Goal: Task Accomplishment & Management: Complete application form

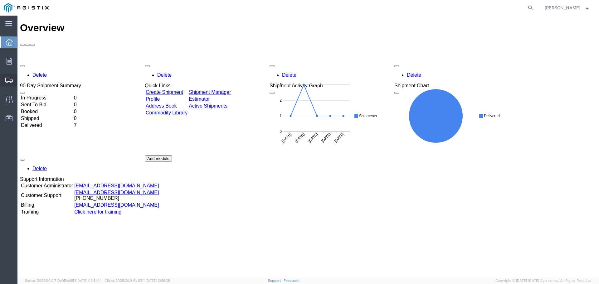
click at [6, 83] on icon at bounding box center [8, 81] width 7 height 6
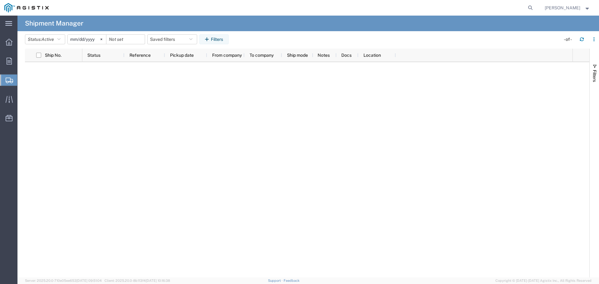
click at [0, 0] on span "Create Shipment" at bounding box center [0, 0] width 0 height 0
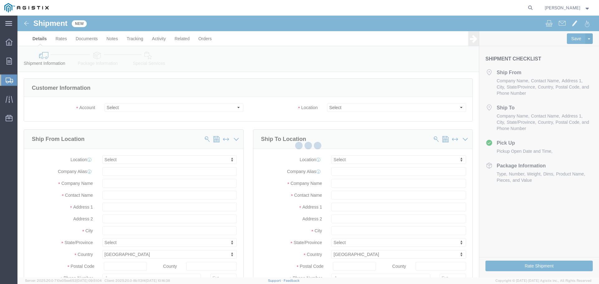
select select
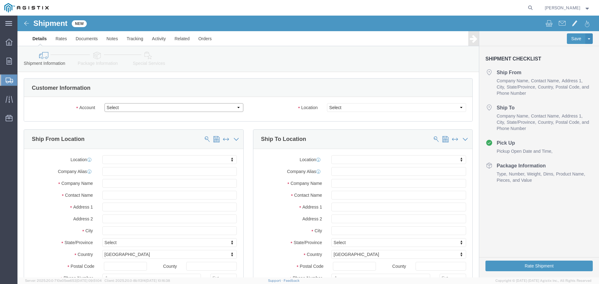
click select "Select [PERSON_NAME] Industries Inc PG&E"
select select "9596"
click select "Select [PERSON_NAME] Industries Inc PG&E"
select select
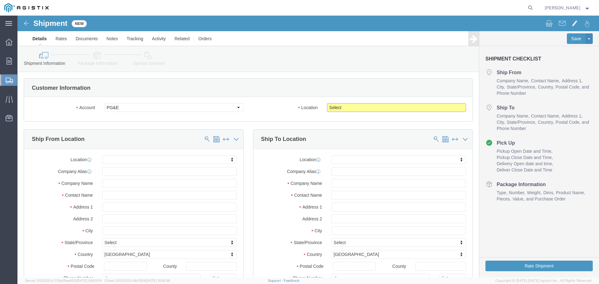
click select "Select All Others [GEOGRAPHIC_DATA] [GEOGRAPHIC_DATA] [GEOGRAPHIC_DATA] [GEOGRA…"
select select "23082"
click select "Select All Others [GEOGRAPHIC_DATA] [GEOGRAPHIC_DATA] [GEOGRAPHIC_DATA] [GEOGRA…"
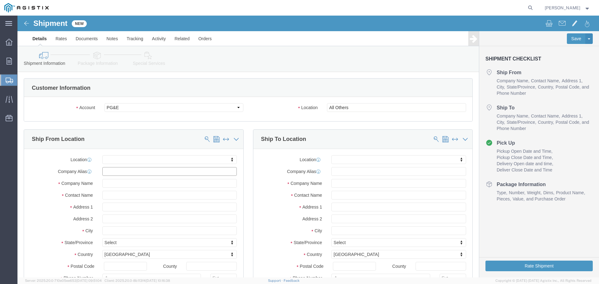
click input "text"
type input "CHA"
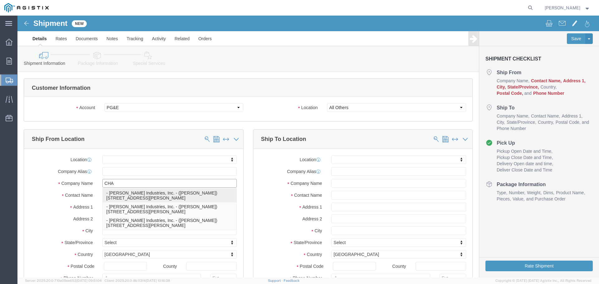
click p "- [PERSON_NAME] Industries, Inc. - ([PERSON_NAME]) [STREET_ADDRESS][PERSON_NAME]"
select select "[GEOGRAPHIC_DATA]"
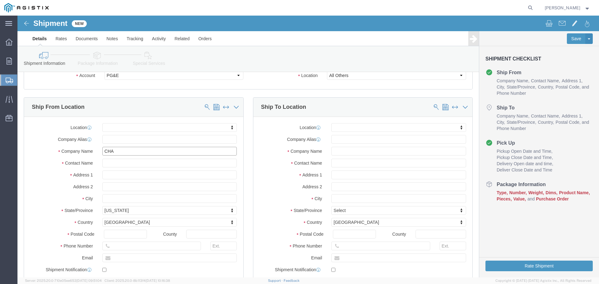
scroll to position [62, 0]
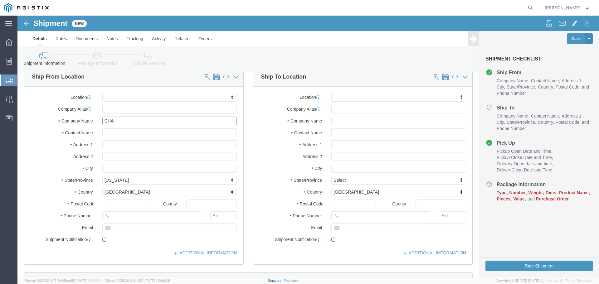
type input "[PERSON_NAME] Industries, Inc."
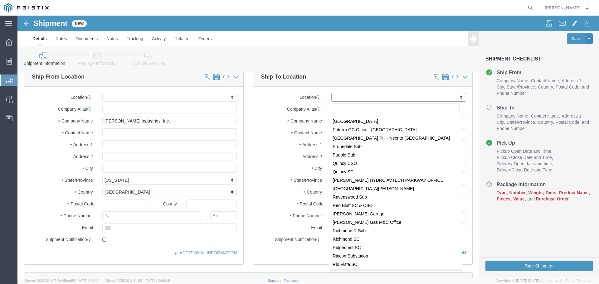
scroll to position [2777, 0]
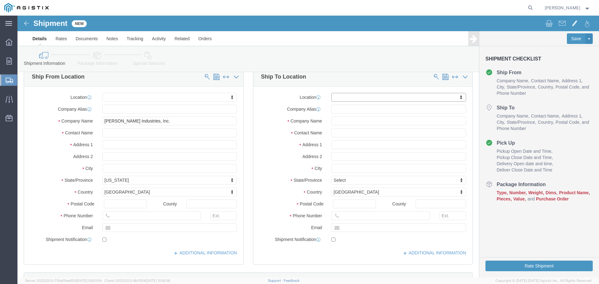
click div "Location My Profile Location (OBSOLETE) [PERSON_NAME] SC - GC TRAILER (OBSOLETE…"
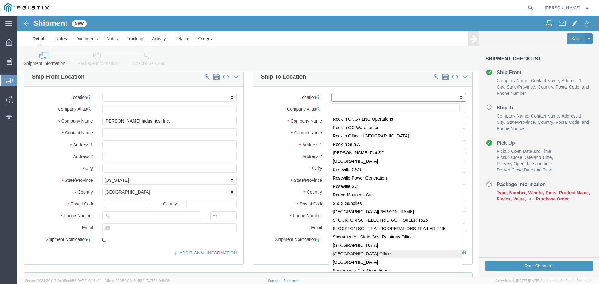
scroll to position [2965, 0]
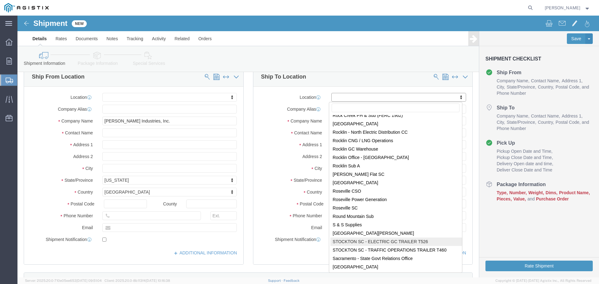
select select "72133"
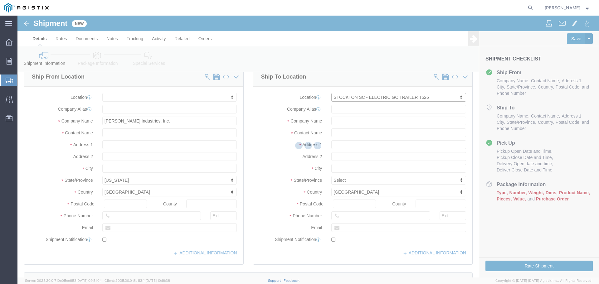
select select "CA"
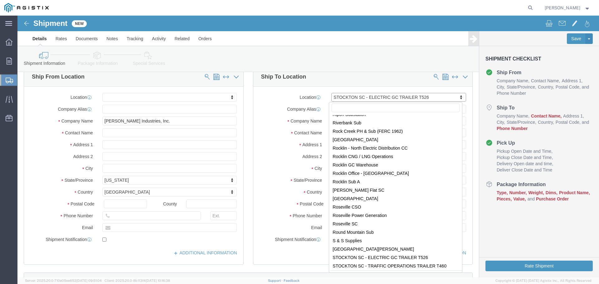
scroll to position [2967, 0]
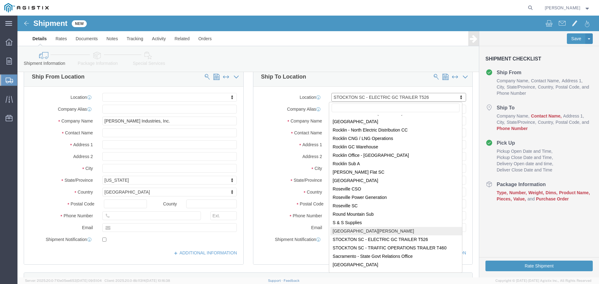
select select "69611"
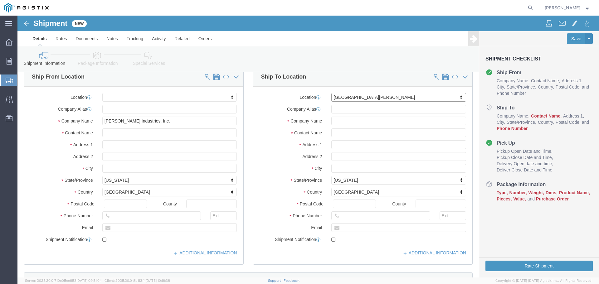
select select "CA"
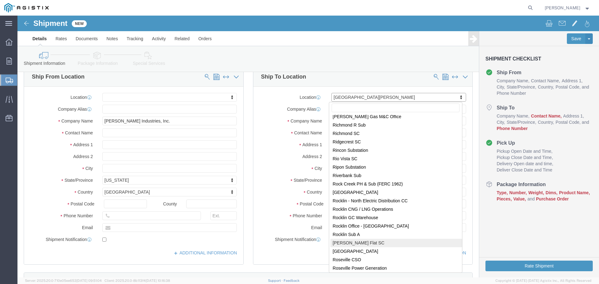
scroll to position [2958, 0]
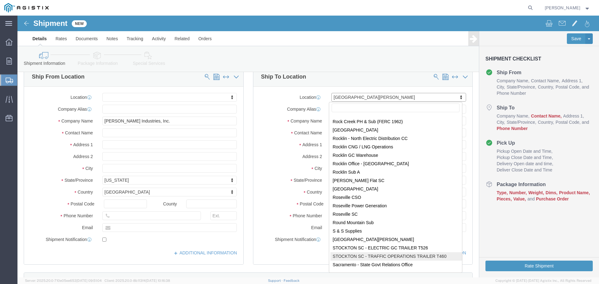
select select "72132"
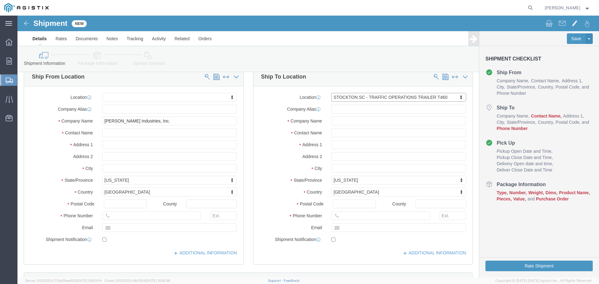
select select "CA"
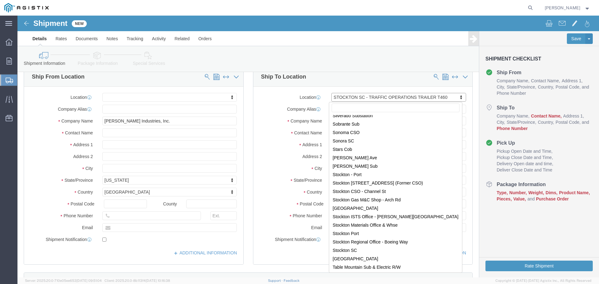
scroll to position [3630, 0]
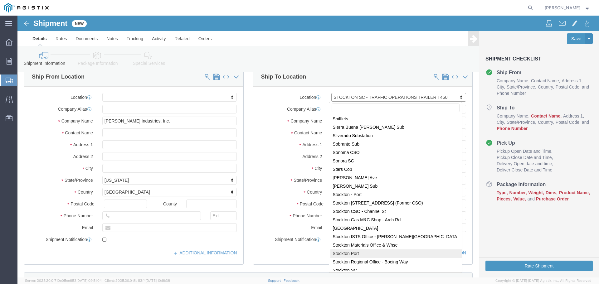
select select "46111"
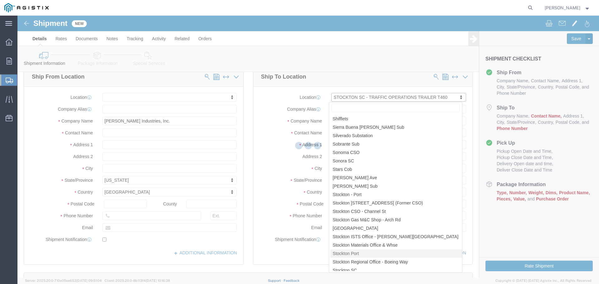
select select "CA"
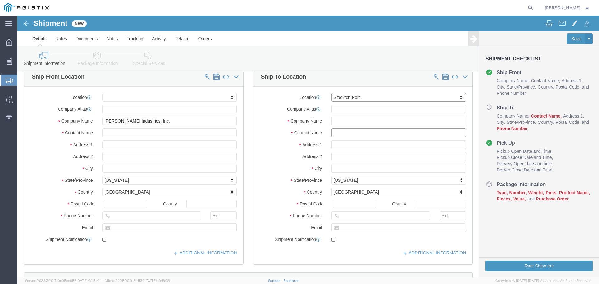
click input "text"
type input "[PERSON_NAME]"
click input "text"
type input "9166164291"
click label "State/Province"
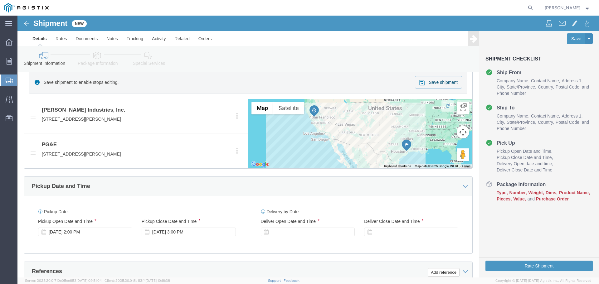
scroll to position [312, 0]
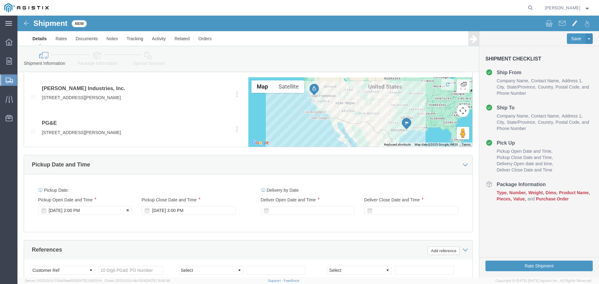
click icon
click div "[DATE] 2:00 PM"
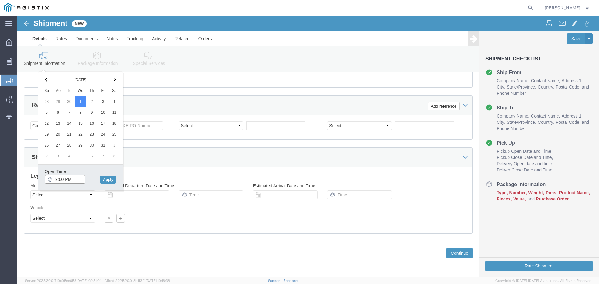
click input "2:00 PM"
type input "1:00 PM"
click button "Apply"
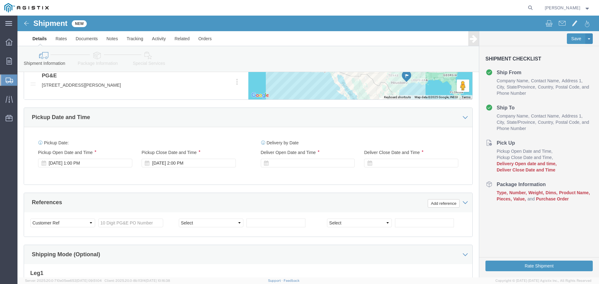
scroll to position [332, 0]
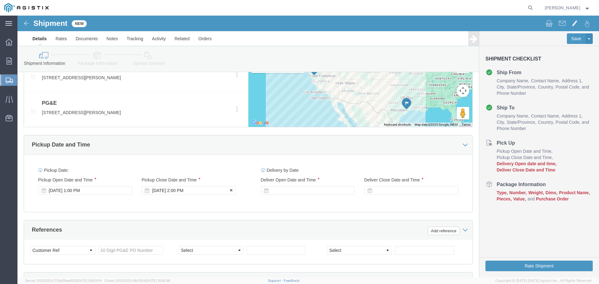
click div "[DATE] 2:00 PM"
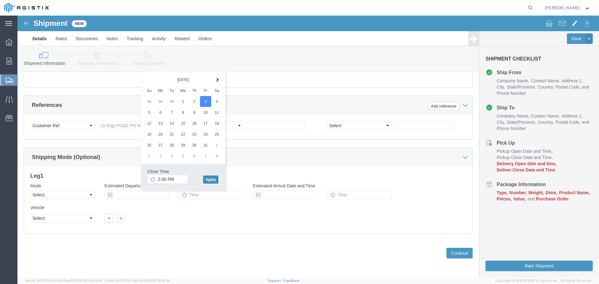
click button "Apply"
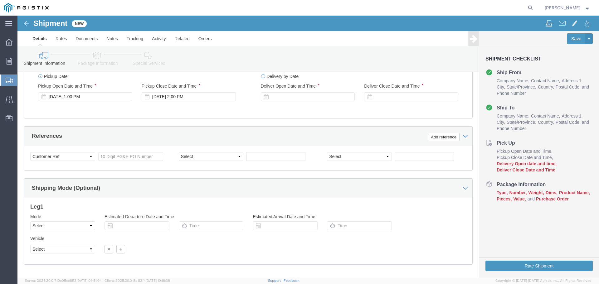
scroll to position [394, 0]
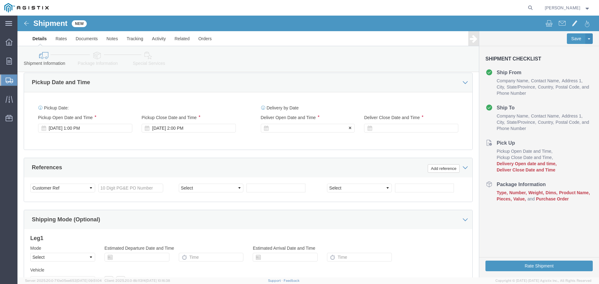
click div
click input "3:00 PM"
type input "12:00 PM"
click button "Apply"
click div
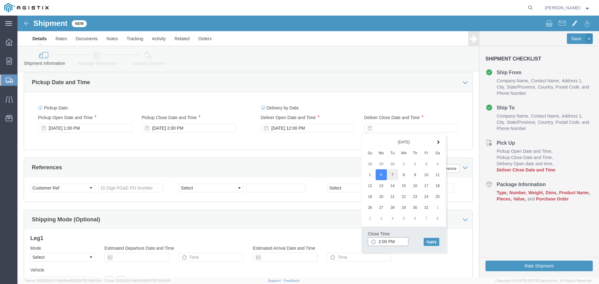
type input "2:00 PM"
click button "Apply"
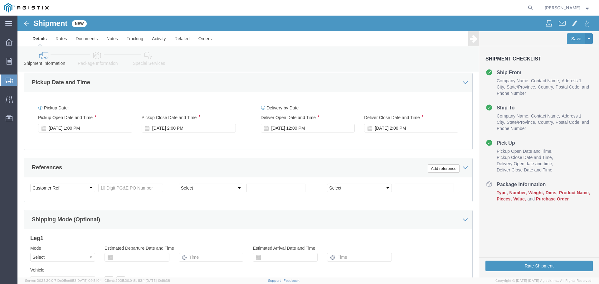
scroll to position [426, 0]
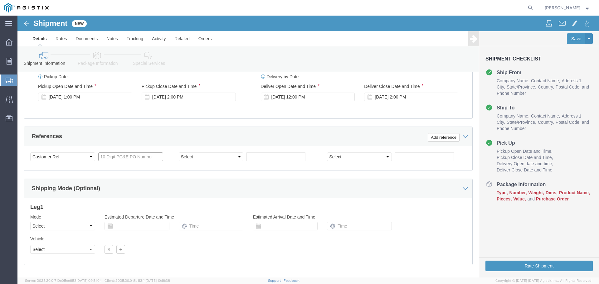
click input "text"
paste input "3501383969"
type input "3501383969"
click select "Select Account Type Activity ID Airline Appointment Number ASN Batch Request # …"
select select "RELNUM"
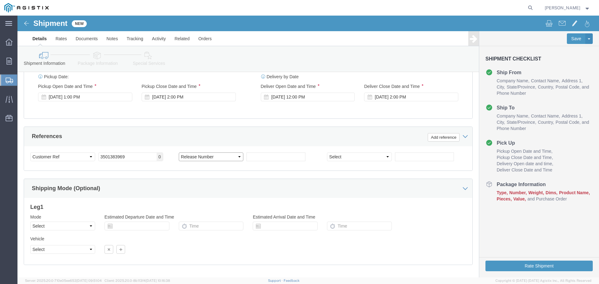
click select "Select Account Type Activity ID Airline Appointment Number ASN Batch Request # …"
click input "text"
type input "194406-1"
click select "Select Air Less than Truckload Multi-Leg Ocean Freight Rail Small Parcel Truckl…"
select select "TL"
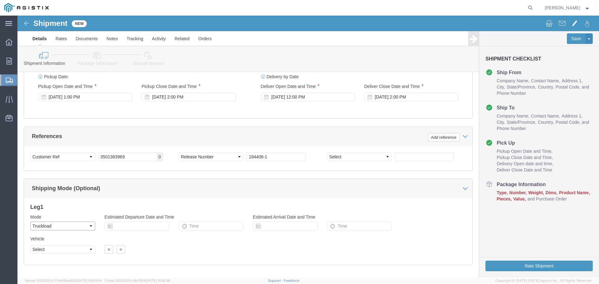
click select "Select Air Less than Truckload Multi-Leg Ocean Freight Rail Small Parcel Truckl…"
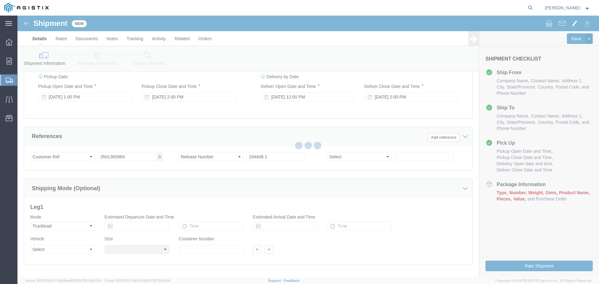
click at [75, 250] on div at bounding box center [308, 147] width 582 height 262
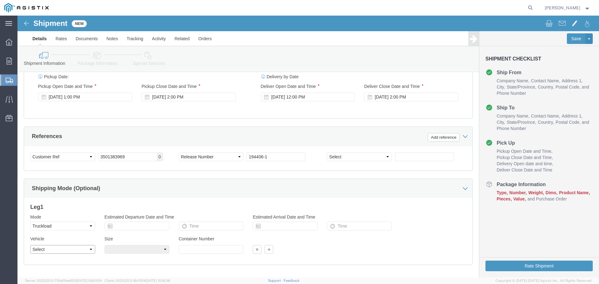
drag, startPoint x: 75, startPoint y: 250, endPoint x: 57, endPoint y: 234, distance: 23.4
click select "Select 1-Ton (PSS) 10 Wheel 10 Yard Dump Truck 20 Yard Dump Truck Bobtail Botto…"
select select "FLBD"
click select "Select 1-Ton (PSS) 10 Wheel 10 Yard Dump Truck 20 Yard Dump Truck Bobtail Botto…"
click select "Select 35 Feet 20 Feet 28 Feet 53 Feet 40 Feet 48 Feet"
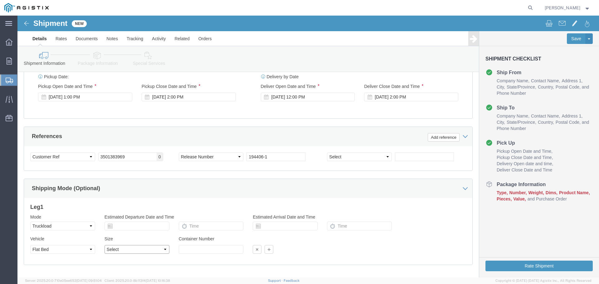
select select "53FT"
click select "Select 35 Feet 20 Feet 28 Feet 53 Feet 40 Feet 48 Feet"
click div "Shipping Mode (Optional)"
click div "Leg 1 Mode Select Air Less than Truckload Multi-Leg Ocean Freight Rail Small Pa…"
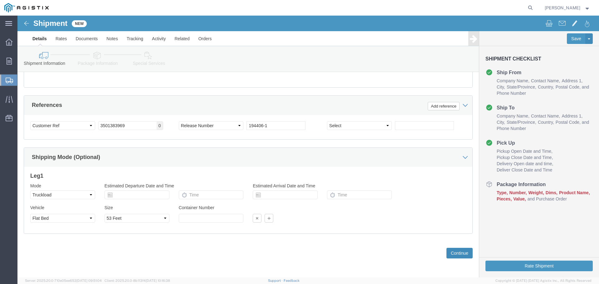
click button "Continue"
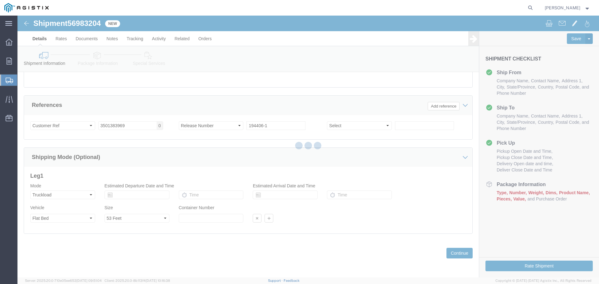
select select "46111"
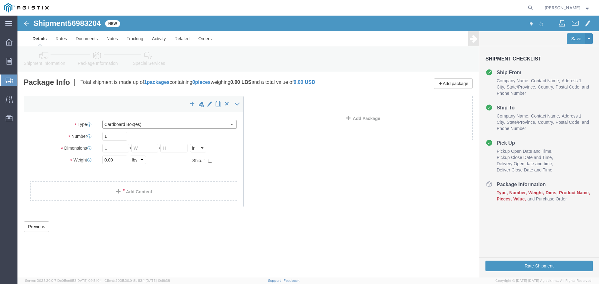
click select "Select Bulk Bundle(s) Cardboard Box(es) Carton(s) Crate(s) Drum(s) (Fiberboard)…"
select select "PSNS"
click select "Select Bulk Bundle(s) Cardboard Box(es) Carton(s) Crate(s) Drum(s) (Fiberboard)…"
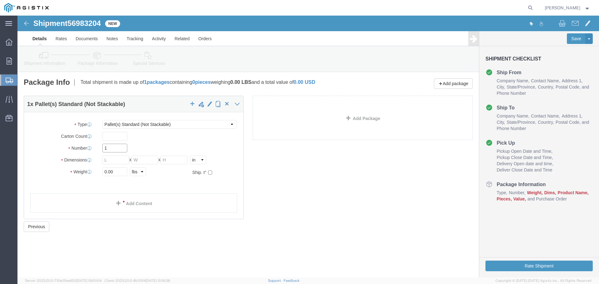
click input "1"
click input "text"
type input "1"
click input "text"
click select "Select cm ft in"
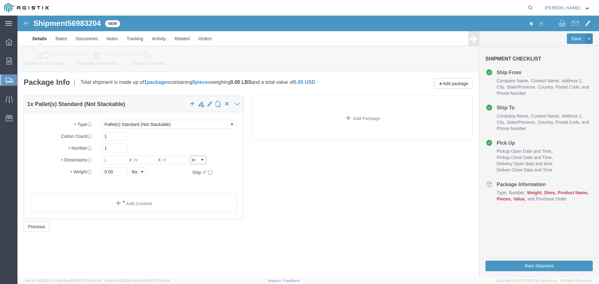
select select "FT"
click select "Select cm ft in"
click input "text"
type input "20"
click input "text"
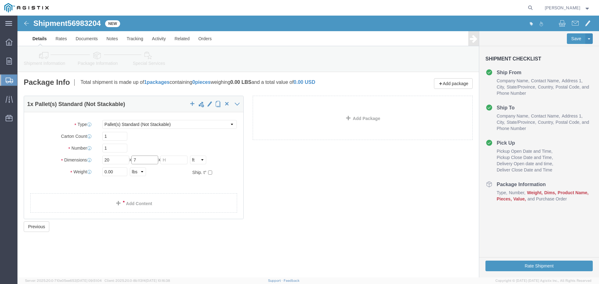
type input "7"
click input "text"
type input "4"
click input "20"
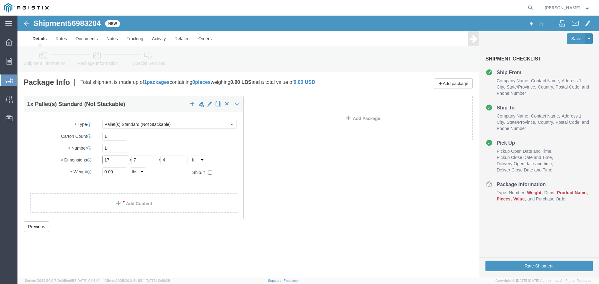
type input "17"
click input "0.00"
type input "3180"
click link "Add Content"
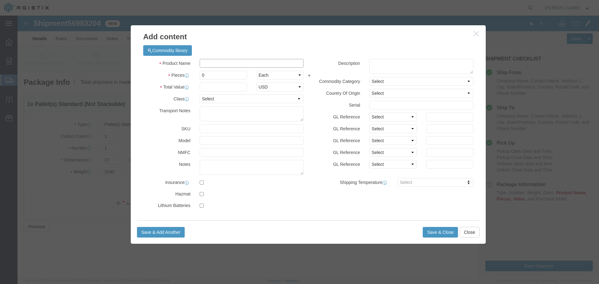
click input "text"
type input "VALVES"
click input "0"
type input "1"
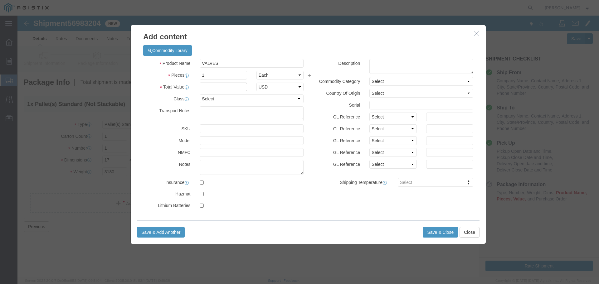
click input "text"
type input "59,233.00"
click select "Select 50 55 60 65 70 85 92.5 100 125 175 250 300 400"
select select "85"
click select "Select 50 55 60 65 70 85 92.5 100 125 175 250 300 400"
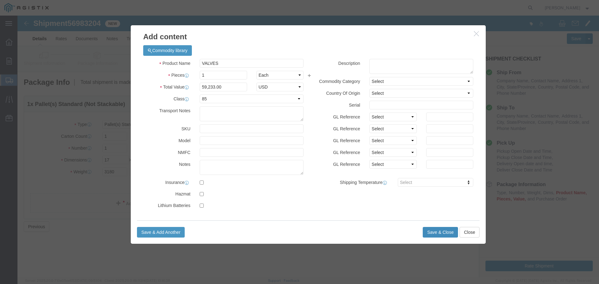
click button "Save & Close"
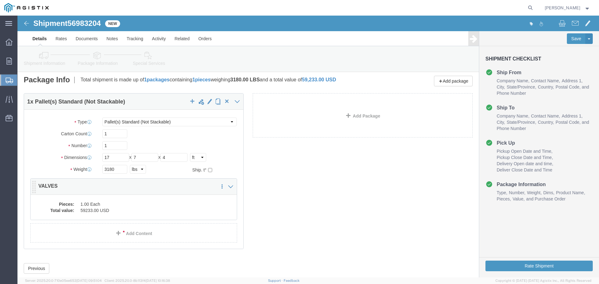
scroll to position [18, 0]
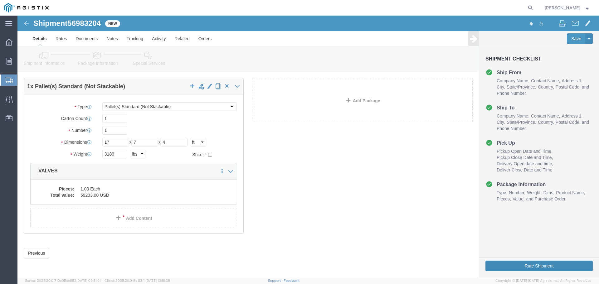
click button "Rate Shipment"
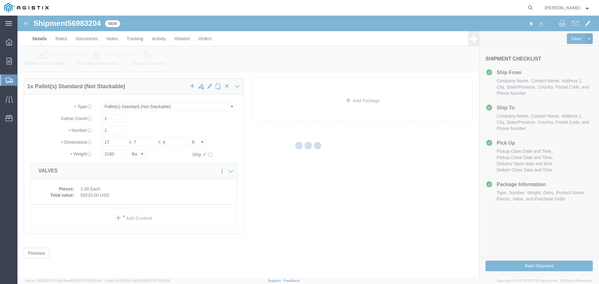
scroll to position [0, 0]
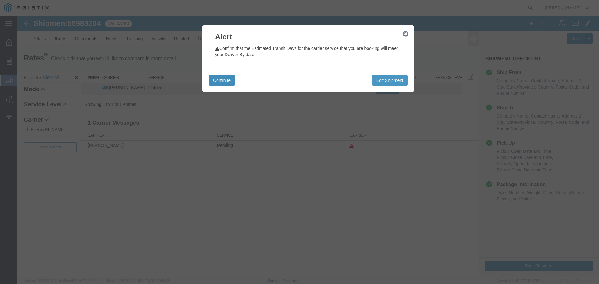
click at [224, 80] on button "Continue" at bounding box center [222, 80] width 26 height 11
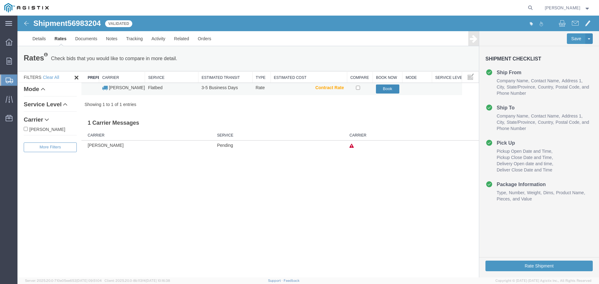
click at [386, 86] on button "Book" at bounding box center [387, 89] width 23 height 9
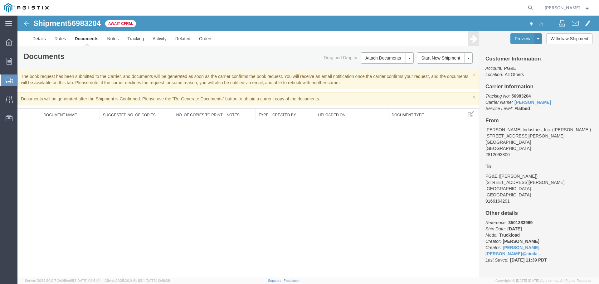
click at [81, 23] on span "56983204" at bounding box center [83, 23] width 33 height 8
click at [81, 22] on span "56983204" at bounding box center [83, 23] width 33 height 8
drag, startPoint x: 34, startPoint y: 22, endPoint x: 102, endPoint y: 23, distance: 67.7
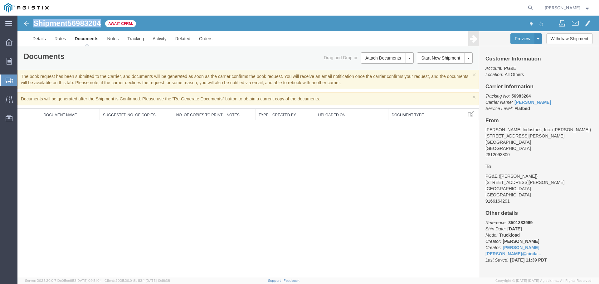
click at [101, 23] on h1 "Shipment 56983204" at bounding box center [66, 23] width 67 height 8
copy h1 "Shipment 56983204"
click at [0, 0] on span "Create Shipment" at bounding box center [0, 0] width 0 height 0
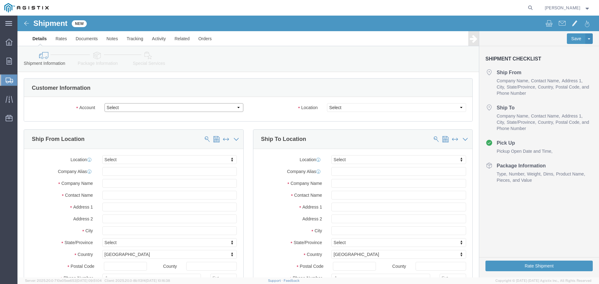
click select "Select [PERSON_NAME] Industries Inc PG&E"
select select "9596"
click select "Select [PERSON_NAME] Industries Inc PG&E"
select select
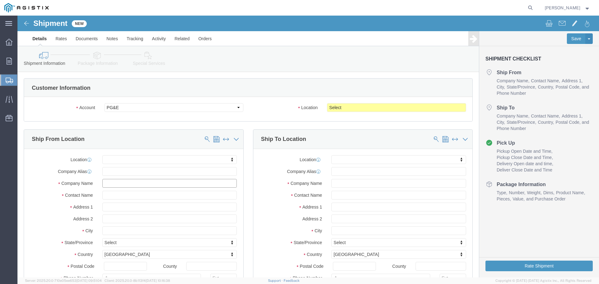
click input "text"
type input "H"
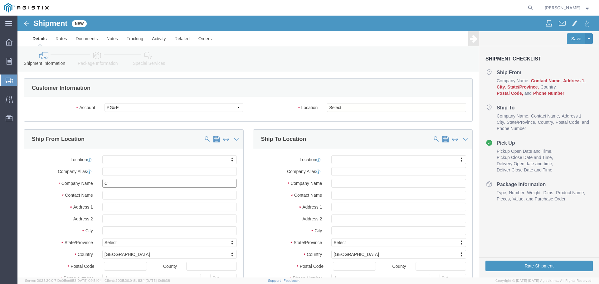
type input "CH"
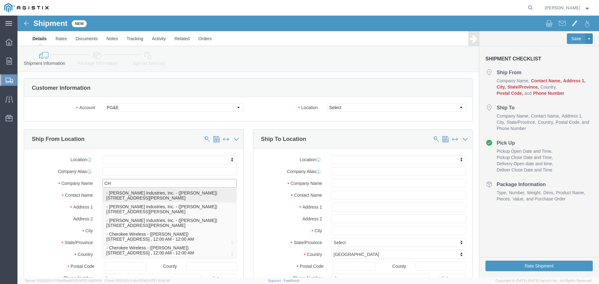
click p "- [PERSON_NAME] Industries, Inc. - ([PERSON_NAME]) [STREET_ADDRESS][PERSON_NAME]"
select select "[GEOGRAPHIC_DATA]"
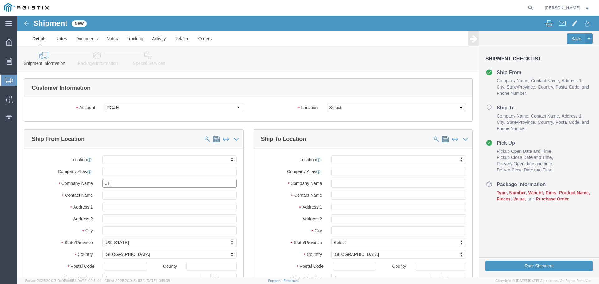
type input "[PERSON_NAME] Industries, Inc."
click select "Select All Others [GEOGRAPHIC_DATA] [GEOGRAPHIC_DATA] [GEOGRAPHIC_DATA] [GEOGRA…"
select select "23082"
click select "Select All Others [GEOGRAPHIC_DATA] [GEOGRAPHIC_DATA] [GEOGRAPHIC_DATA] [GEOGRA…"
click input "text"
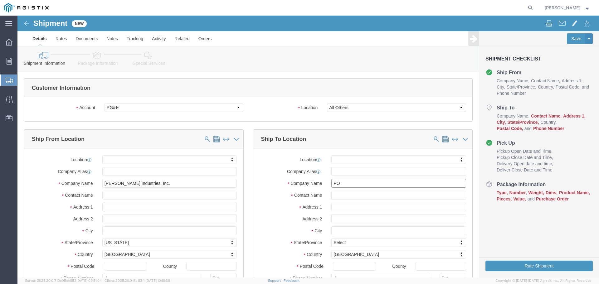
type input "P"
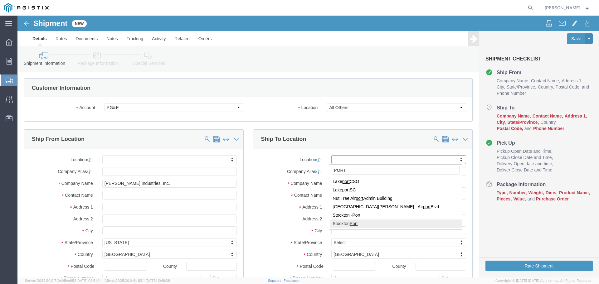
type input "PORT"
select select "46111"
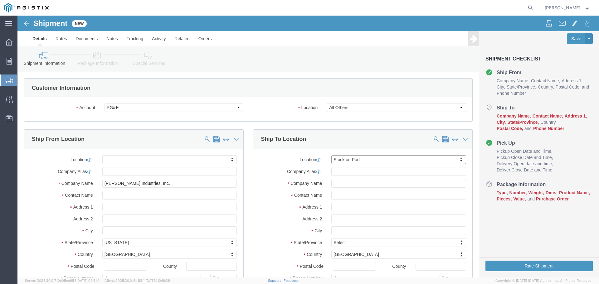
select select "CA"
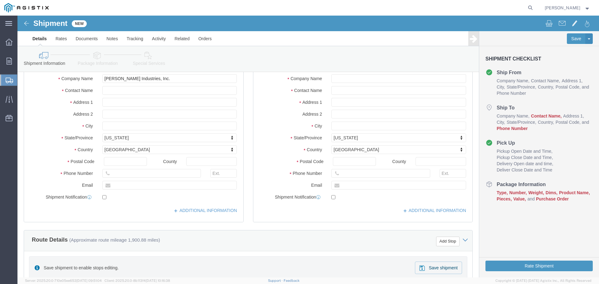
scroll to position [94, 0]
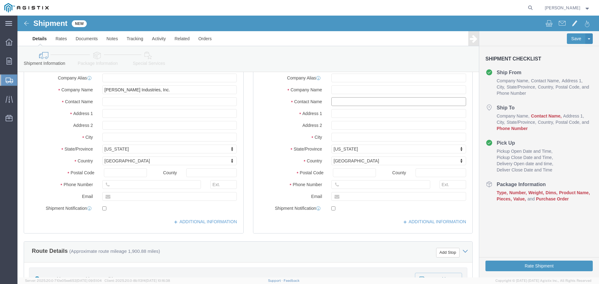
click input "text"
type input "[PERSON_NAME]"
click input "text"
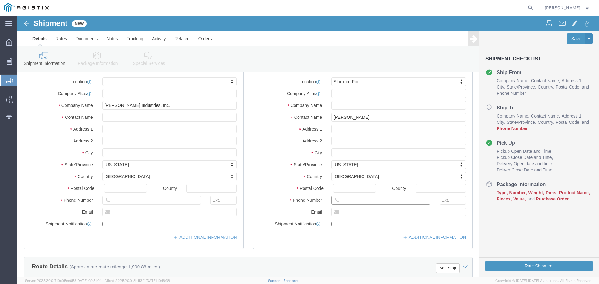
scroll to position [62, 0]
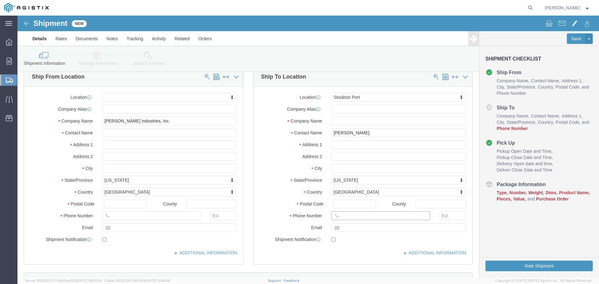
click input "text"
type input "9166164291"
click div "Location [GEOGRAPHIC_DATA] My Profile Location (OBSOLETE) [GEOGRAPHIC_DATA] SC …"
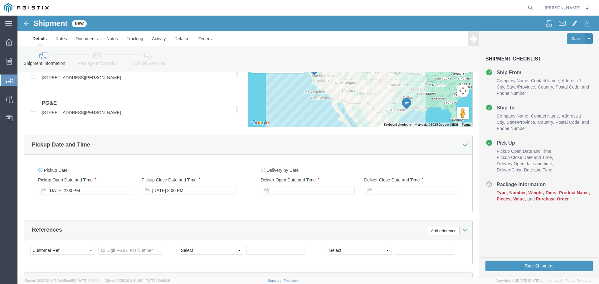
scroll to position [343, 0]
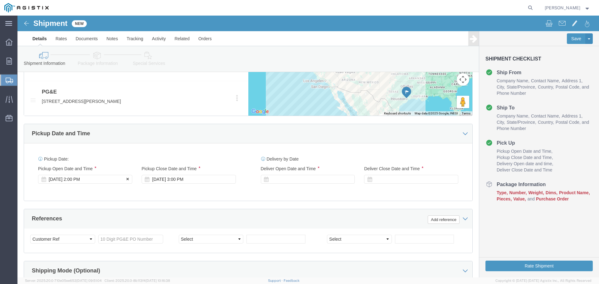
click icon
click div "[DATE] 2:00 PM"
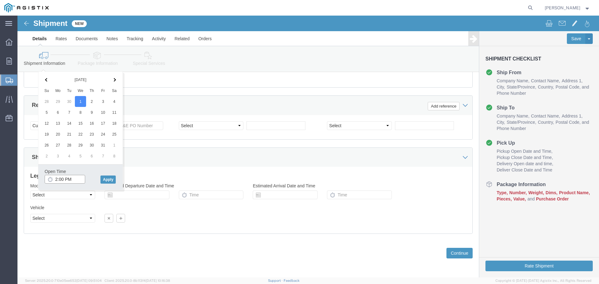
click input "2:00 PM"
type input "1:00 PM"
click button "Apply"
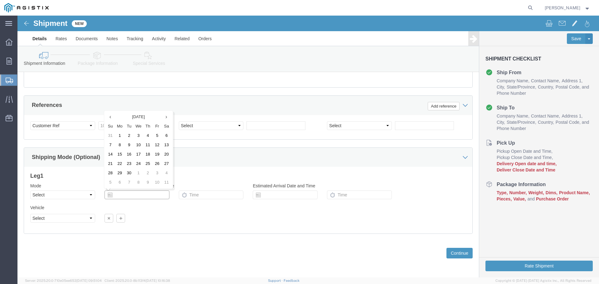
click input "text"
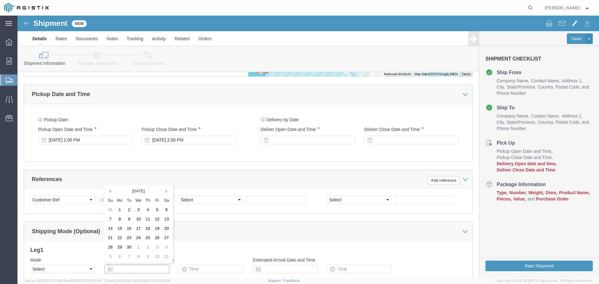
scroll to position [363, 0]
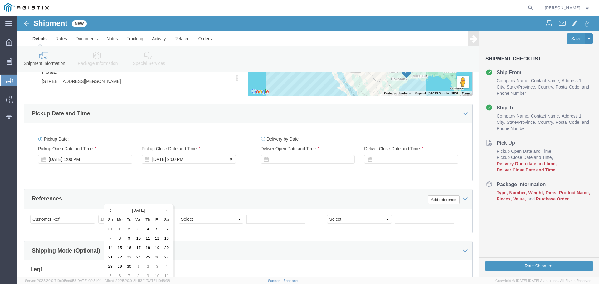
click icon
click div "[DATE] 2:00 PM"
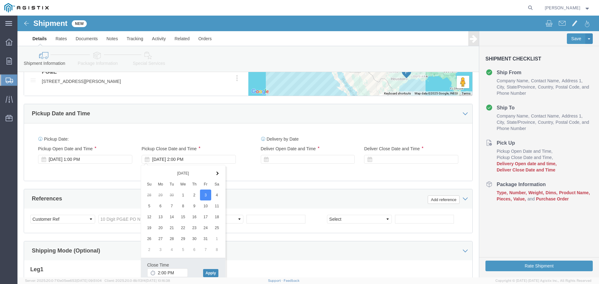
click button "Apply"
click div "Delivery Start Date Delivery Start Time Deliver Open Date and Time"
click div
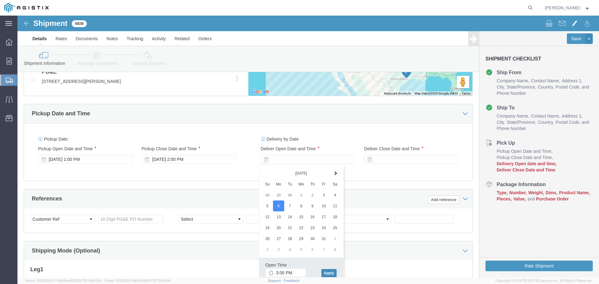
click button "Apply"
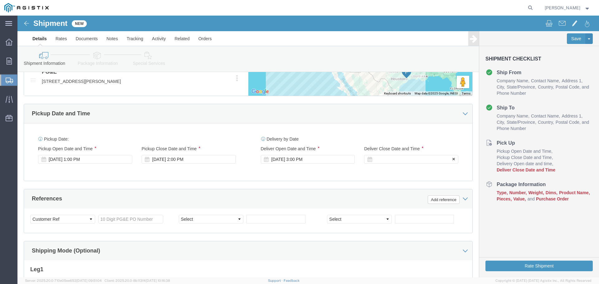
click div
click button "Apply"
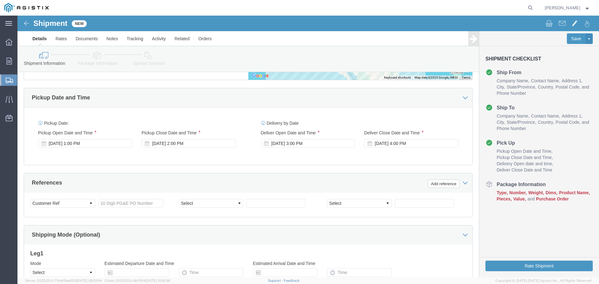
scroll to position [394, 0]
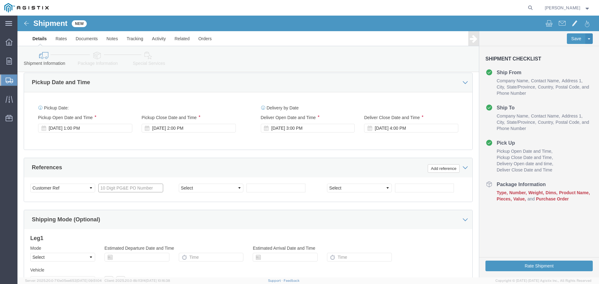
paste input "Shipment 5"
type input "Shipment 5"
click div "Select Account Type Activity ID Airline Appointment Number ASN Batch Request # …"
click input "text"
paste input "3501383969"
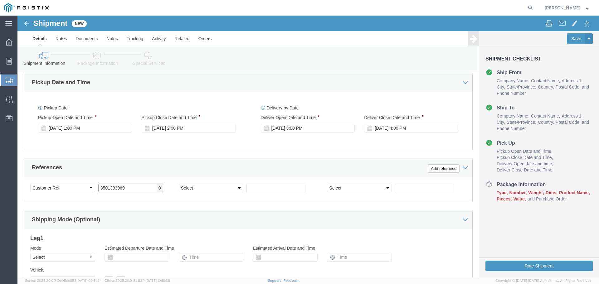
type input "3501383969"
click select "Select Account Type Activity ID Airline Appointment Number ASN Batch Request # …"
select select "RELNUM"
click select "Select Account Type Activity ID Airline Appointment Number ASN Batch Request # …"
click input "text"
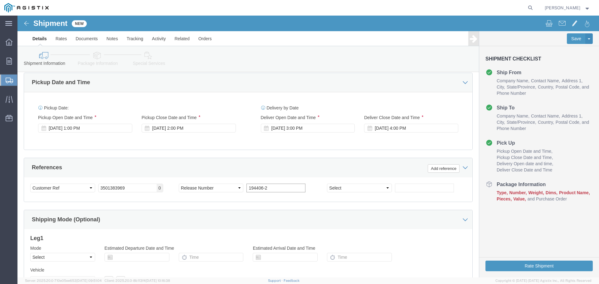
type input "194406-2"
click h3 "Leg 1"
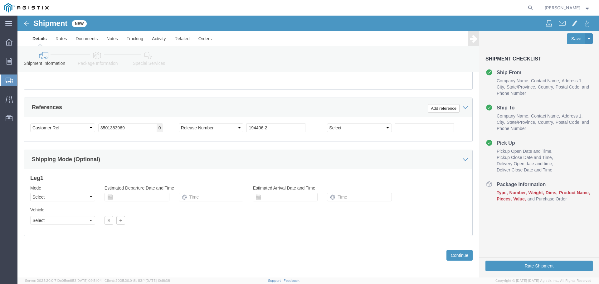
scroll to position [457, 0]
click select "Select Air Less than Truckload Multi-Leg Ocean Freight Rail Small Parcel Truckl…"
select select "TL"
click select "Select Air Less than Truckload Multi-Leg Ocean Freight Rail Small Parcel Truckl…"
click select "Select 1-Ton (PSS) 10 Wheel 10 Yard Dump Truck 20 Yard Dump Truck Bobtail Botto…"
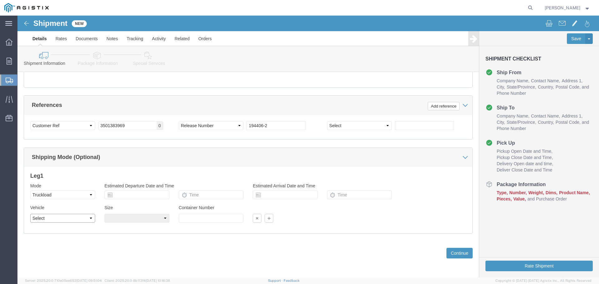
select select "FLBD"
click select "Select 1-Ton (PSS) 10 Wheel 10 Yard Dump Truck 20 Yard Dump Truck Bobtail Botto…"
click select "Select 35 Feet 20 Feet 28 Feet 53 Feet 40 Feet 48 Feet"
select select "53FT"
click select "Select 35 Feet 20 Feet 28 Feet 53 Feet 40 Feet 48 Feet"
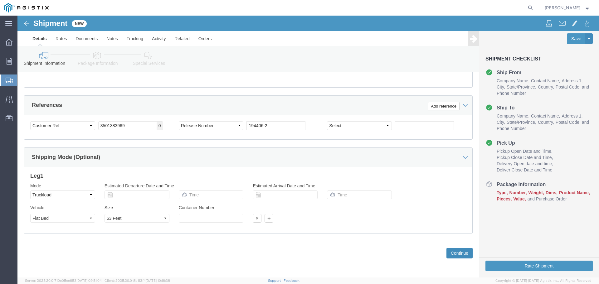
click button "Continue"
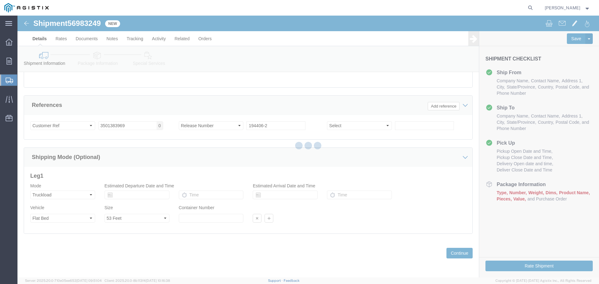
select select "46111"
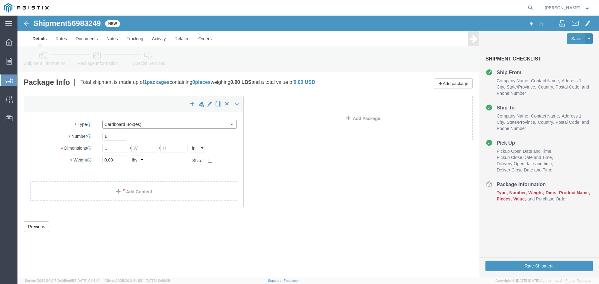
click select "Select Bulk Bundle(s) Cardboard Box(es) Carton(s) Crate(s) Drum(s) (Fiberboard)…"
select select "PSNS"
click select "Select Bulk Bundle(s) Cardboard Box(es) Carton(s) Crate(s) Drum(s) (Fiberboard)…"
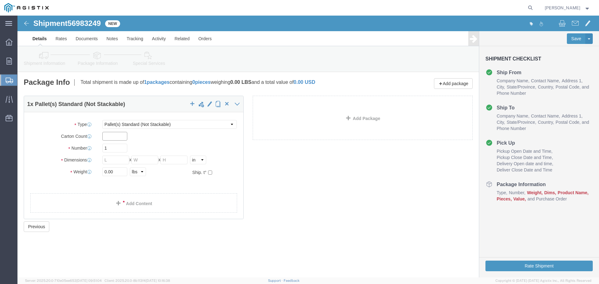
click input "text"
click select "Select cm ft in"
select select "FT"
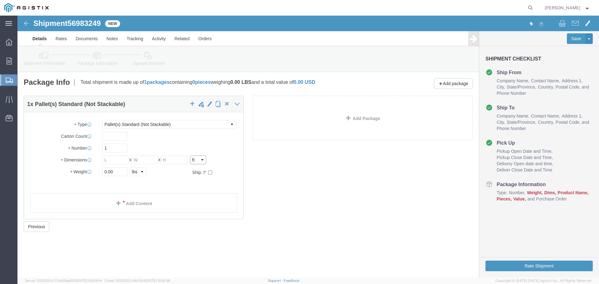
click select "Select cm ft in"
click input "text"
type input "15"
click input "text"
type input "7"
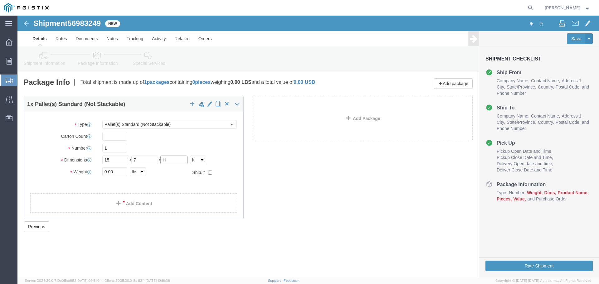
click input "text"
type input "4"
click input "0.00"
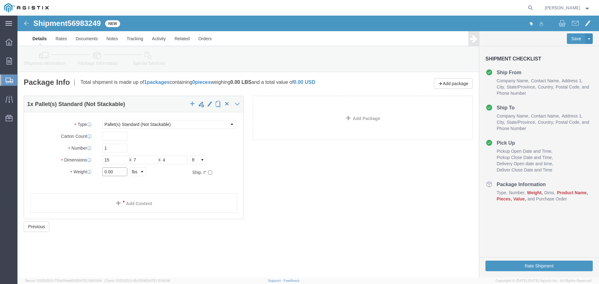
click input "0.00"
type input "4200"
click input "text"
type input "1"
click div "1 x Pallet(s) Standard (Not Stackable) Package Type Select Bulk Bundle(s) Cardb…"
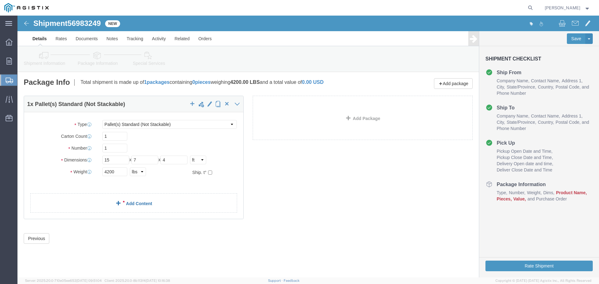
click link "Add Content"
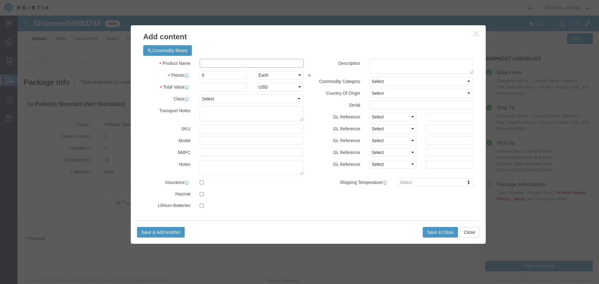
click input "text"
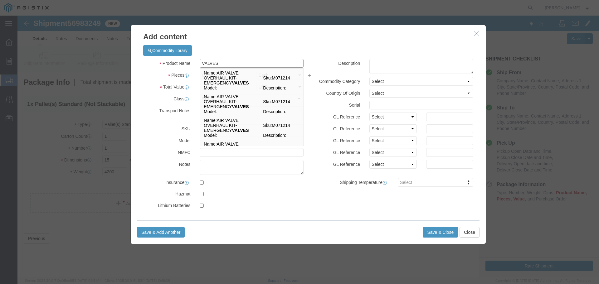
type input "VALVES"
click div "Commodity library Product Name VALVES VALVES Name: AIR VALVE OVERHAUL KIT-EMERG…"
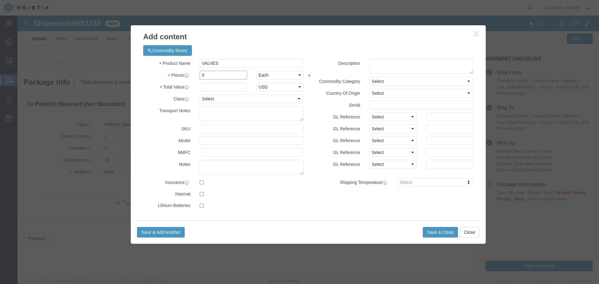
click input "0"
type input "01"
click input "text"
type input "59,233.00"
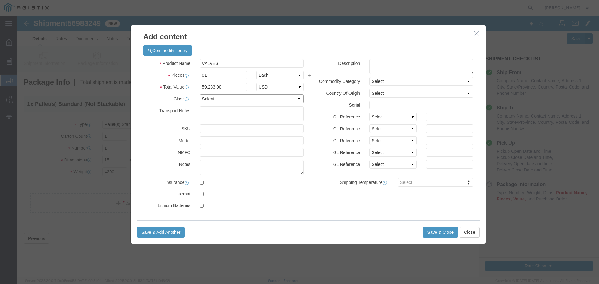
click select "Select 50 55 60 65 70 85 92.5 100 125 175 250 300 400"
select select "85"
click select "Select 50 55 60 65 70 85 92.5 100 125 175 250 300 400"
click button "Save & Close"
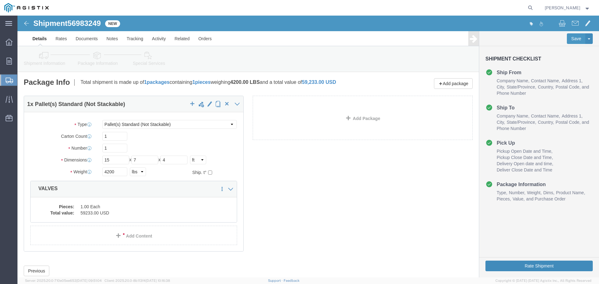
click button "Rate Shipment"
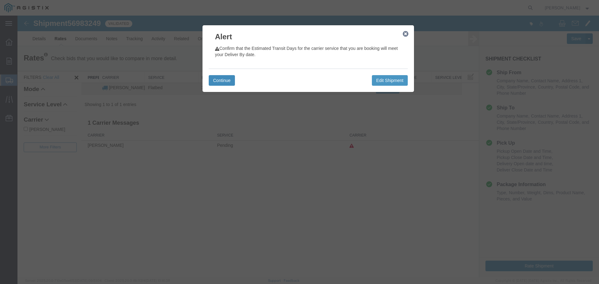
click at [225, 80] on button "Continue" at bounding box center [222, 80] width 26 height 11
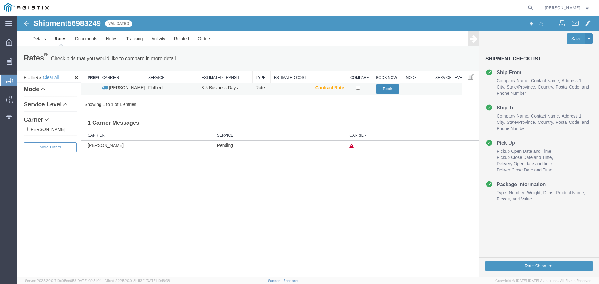
click at [386, 89] on button "Book" at bounding box center [387, 89] width 23 height 9
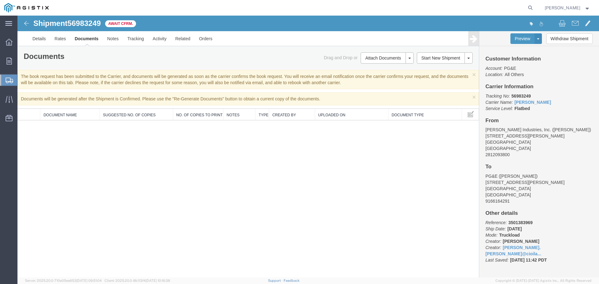
click at [0, 0] on span "Create Shipment" at bounding box center [0, 0] width 0 height 0
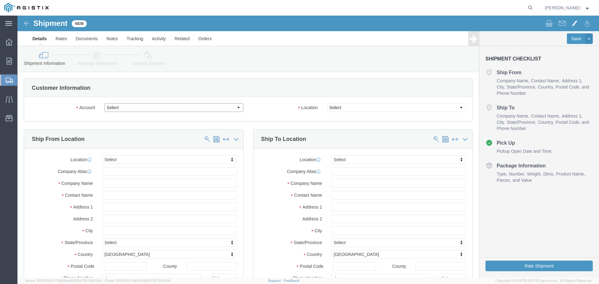
click select "Select [PERSON_NAME] Industries Inc PG&E"
select select "9596"
click select "Select [PERSON_NAME] Industries Inc PG&E"
select select
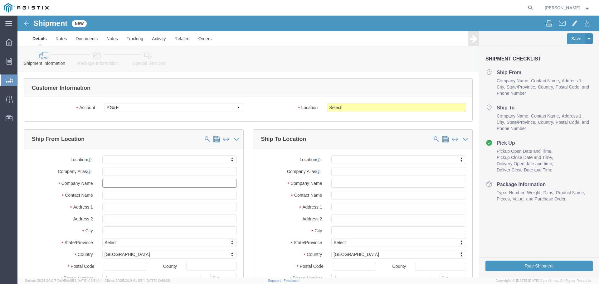
click input "text"
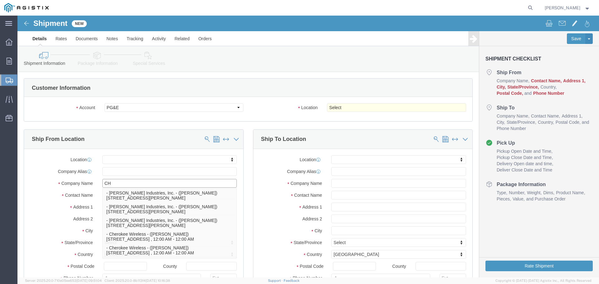
type input "CHA"
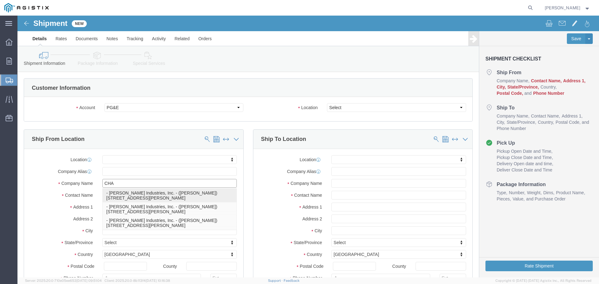
click p "- [PERSON_NAME] Industries, Inc. - ([PERSON_NAME]) [STREET_ADDRESS][PERSON_NAME]"
select select "[GEOGRAPHIC_DATA]"
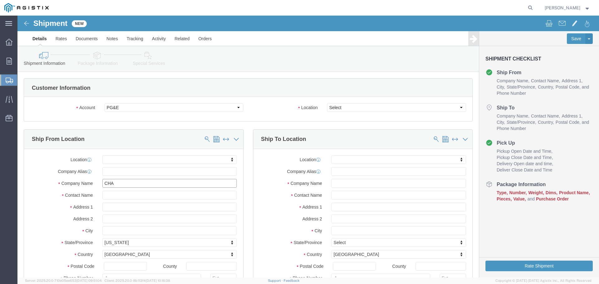
type input "[PERSON_NAME] Industries, Inc."
click select "Select All Others [GEOGRAPHIC_DATA] [GEOGRAPHIC_DATA] [GEOGRAPHIC_DATA] [GEOGRA…"
select select "23082"
click select "Select All Others [GEOGRAPHIC_DATA] [GEOGRAPHIC_DATA] [GEOGRAPHIC_DATA] [GEOGRA…"
click input "text"
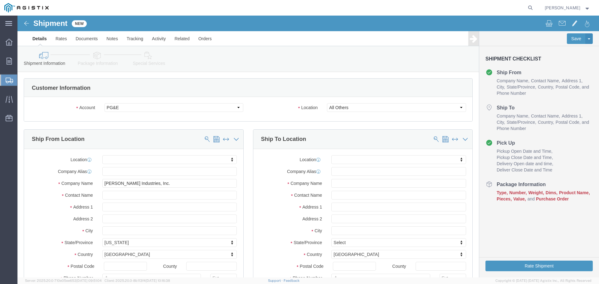
click div "Location My Profile Location (OBSOLETE) [PERSON_NAME] SC - GC TRAILER (OBSOLETE…"
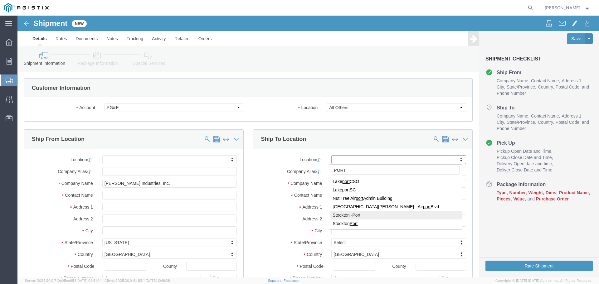
type input "PORT"
select select "38226"
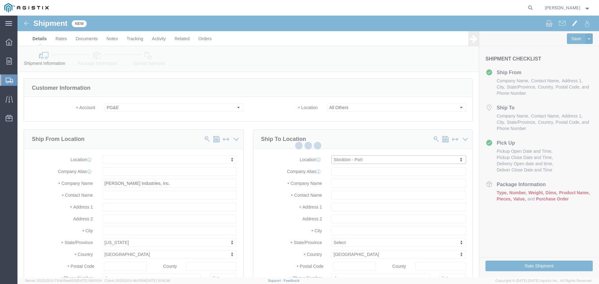
select select "CA"
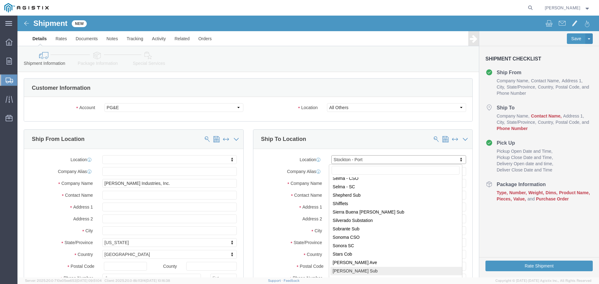
scroll to position [3610, 0]
select select "46111"
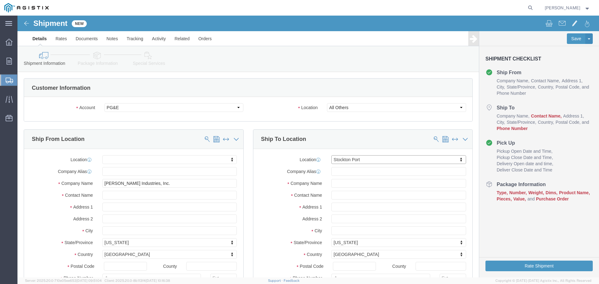
select select "CA"
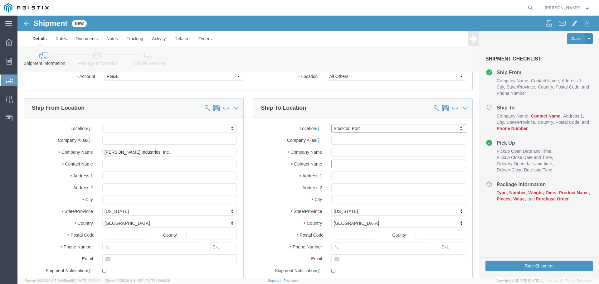
click input "text"
type input "[PERSON_NAME]"
click input "text"
type input "9166164291"
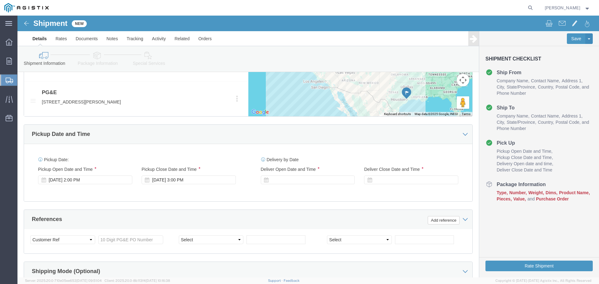
scroll to position [343, 0]
click icon
click div "[DATE] 2:00 PM"
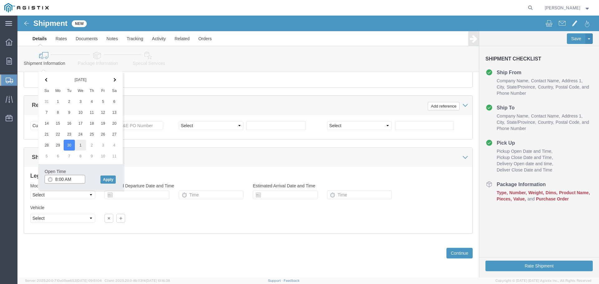
type input "8:00 AM"
click button "Apply"
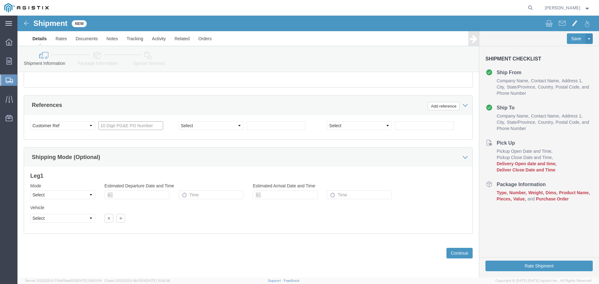
click input "text"
paste input "3501403617"
type input "3501403617"
click select "Select Account Type Activity ID Airline Appointment Number ASN Batch Request # …"
select select "RELNUM"
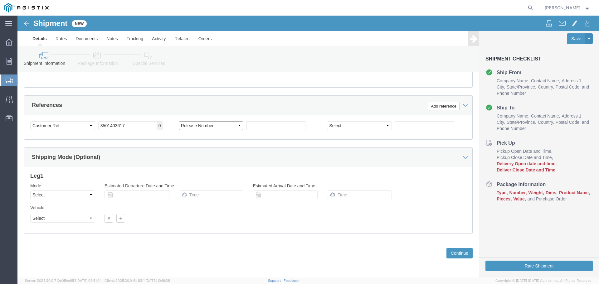
click select "Select Account Type Activity ID Airline Appointment Number ASN Batch Request # …"
click input "text"
type input "196817-13"
click select "Select Air Less than Truckload Multi-Leg Ocean Freight Rail Small Parcel Truckl…"
select select "TL"
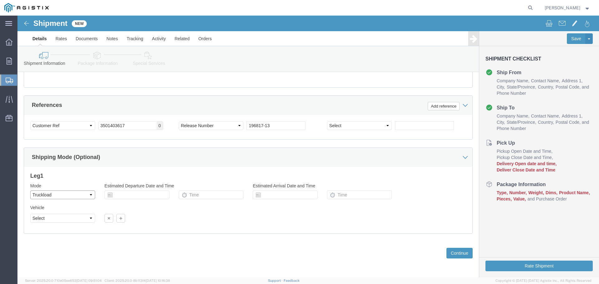
click select "Select Air Less than Truckload Multi-Leg Ocean Freight Rail Small Parcel Truckl…"
click select "Select 1-Ton (PSS) 10 Wheel 10 Yard Dump Truck 20 Yard Dump Truck Bobtail Botto…"
select select "FLBD"
click select "Select 1-Ton (PSS) 10 Wheel 10 Yard Dump Truck 20 Yard Dump Truck Bobtail Botto…"
click select "Select 35 Feet 20 Feet 28 Feet 53 Feet 40 Feet 48 Feet"
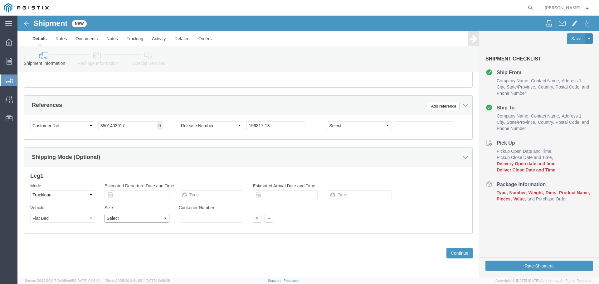
select select "53FT"
click select "Select 35 Feet 20 Feet 28 Feet 53 Feet 40 Feet 48 Feet"
click button "Continue"
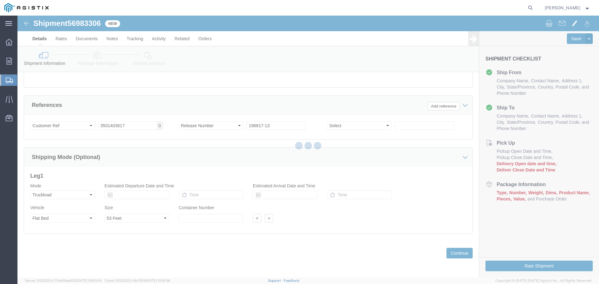
select select "46111"
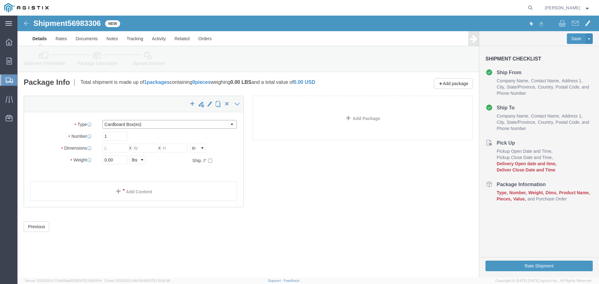
click select "Select Bulk Bundle(s) Cardboard Box(es) Carton(s) Crate(s) Drum(s) (Fiberboard)…"
select select "PSNS"
click select "Select Bulk Bundle(s) Cardboard Box(es) Carton(s) Crate(s) Drum(s) (Fiberboard)…"
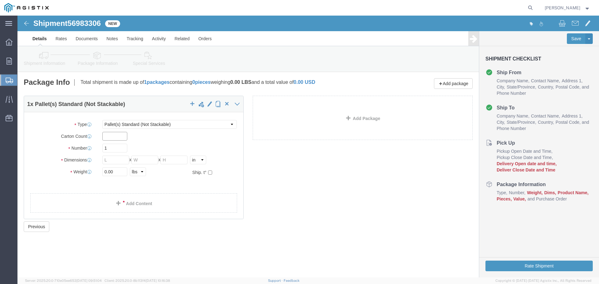
click input "text"
type input "1"
click input "text"
type input "48"
click input "text"
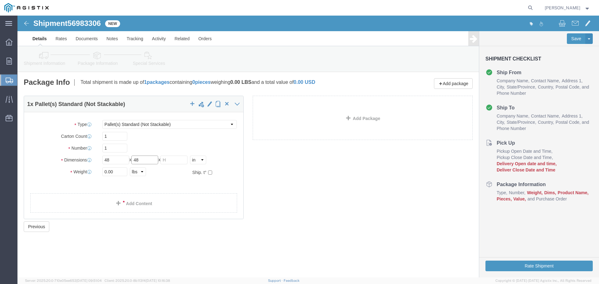
type input "48"
click input "text"
type input "36"
click input "0.00"
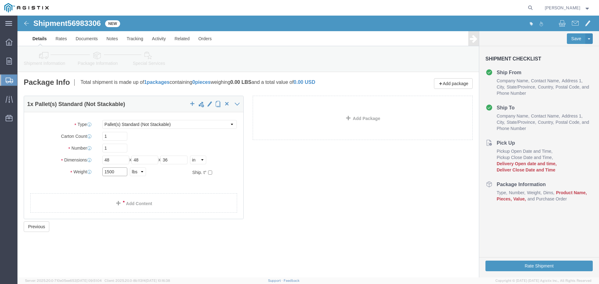
type input "1500"
click select "Select cm ft in"
select select "FT"
click select "Select cm ft in"
type input "4.00"
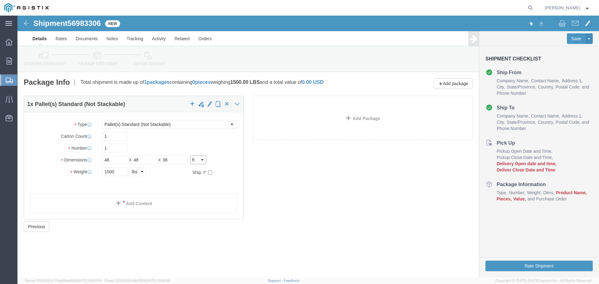
type input "4.00"
type input "3.00"
click input "4.00"
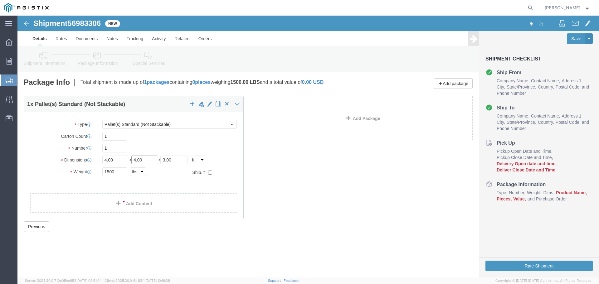
click input "4.00"
type input "5"
click input "4.00"
type input "5"
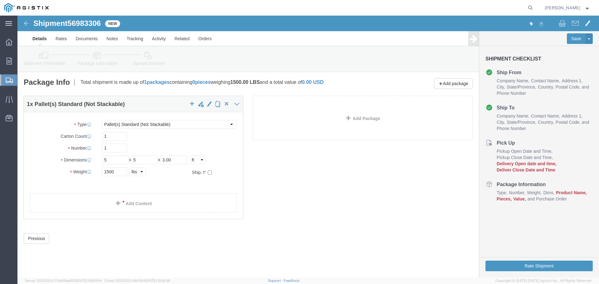
click div "1 x Pallet(s) Standard (Not Stackable) Package Type Select Bulk Bundle(s) Cardb…"
click link "Add Content"
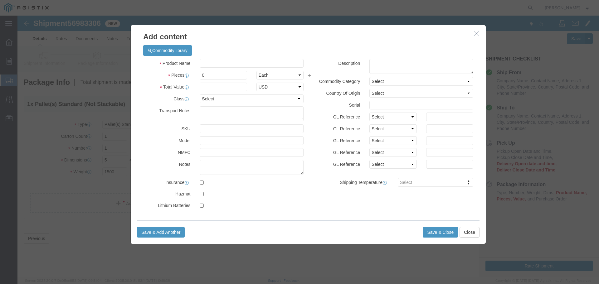
click div "Commodity library"
click input "text"
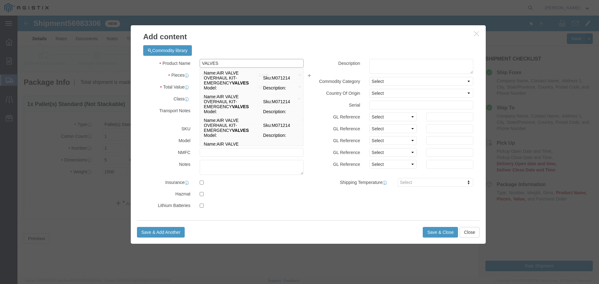
type input "VALVES"
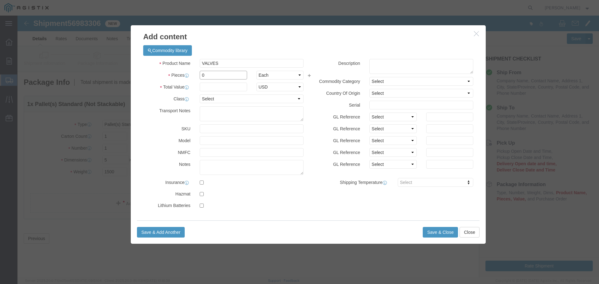
click input "0"
type input "1"
click input "text"
type input "29,439.00"
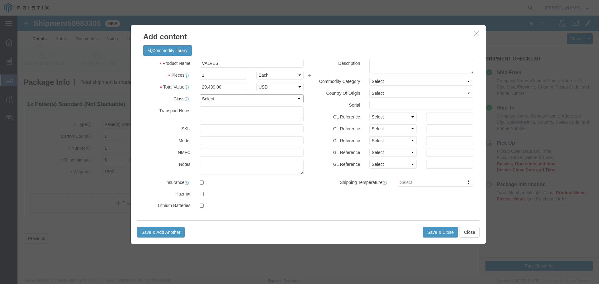
click select "Select 50 55 60 65 70 85 92.5 100 125 175 250 300 400"
select select "85"
click select "Select 50 55 60 65 70 85 92.5 100 125 175 250 300 400"
click button "Save & Close"
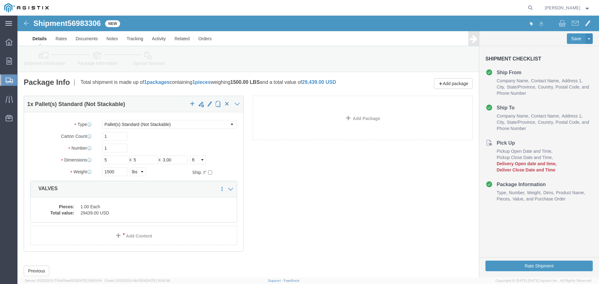
click icon
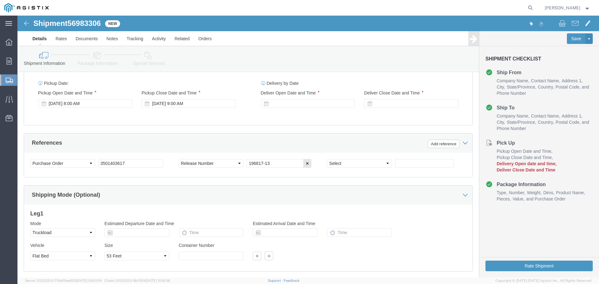
scroll to position [330, 0]
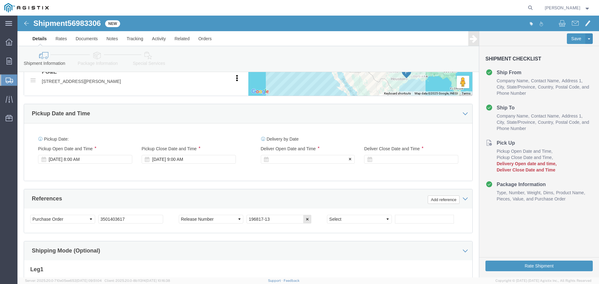
click icon
click div
click input "10:00 AM"
click button "Apply"
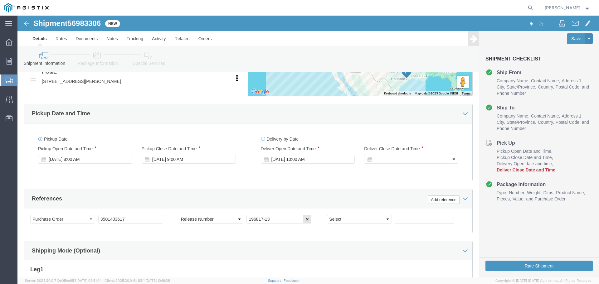
click div
click button "Apply"
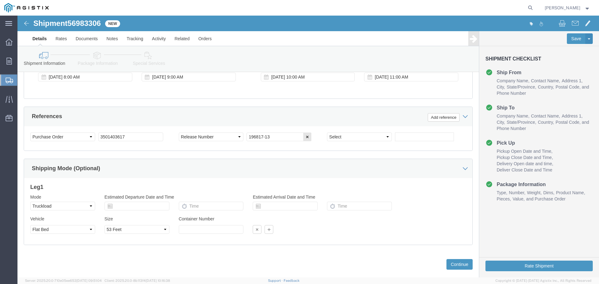
scroll to position [424, 0]
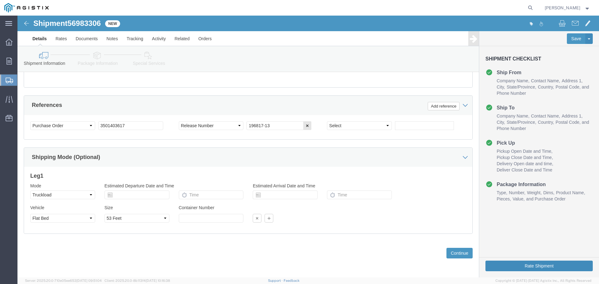
click button "Rate Shipment"
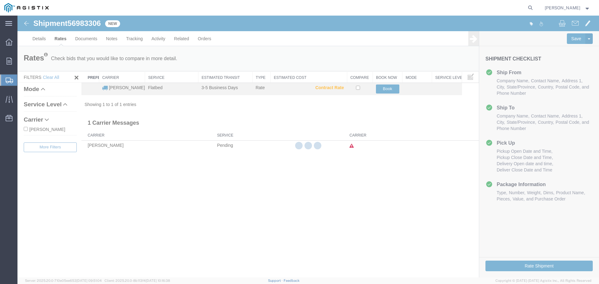
scroll to position [0, 0]
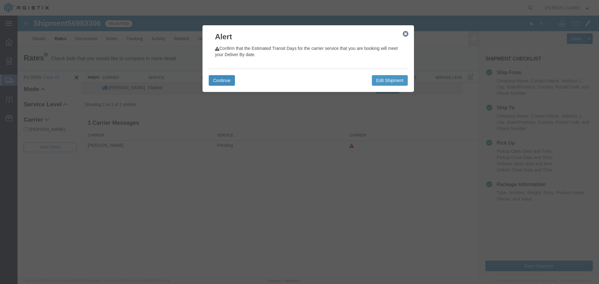
click at [235, 83] on button "Continue" at bounding box center [222, 80] width 26 height 11
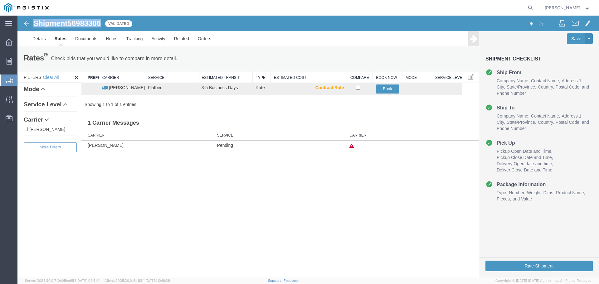
drag, startPoint x: 104, startPoint y: 23, endPoint x: 34, endPoint y: 27, distance: 69.7
click at [34, 27] on div "Shipment 56983306 1 of 1 Validated" at bounding box center [163, 25] width 290 height 12
copy h1 "Shipment 56983306"
click at [384, 92] on button "Book" at bounding box center [387, 89] width 23 height 9
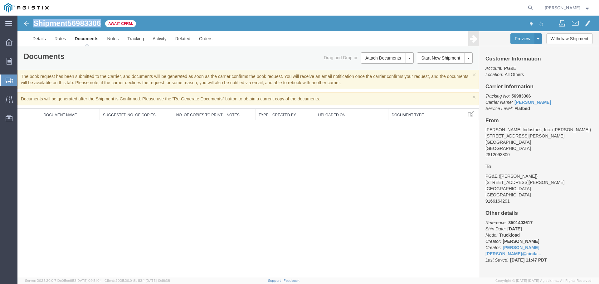
copy h1 "Shipment 56983306"
